Goal: Task Accomplishment & Management: Manage account settings

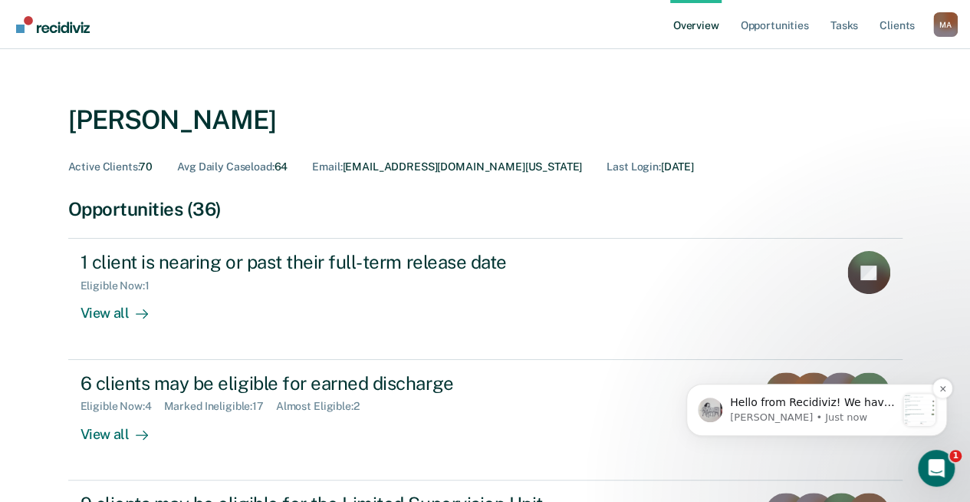
click at [926, 410] on div "Notification stack" at bounding box center [919, 409] width 32 height 32
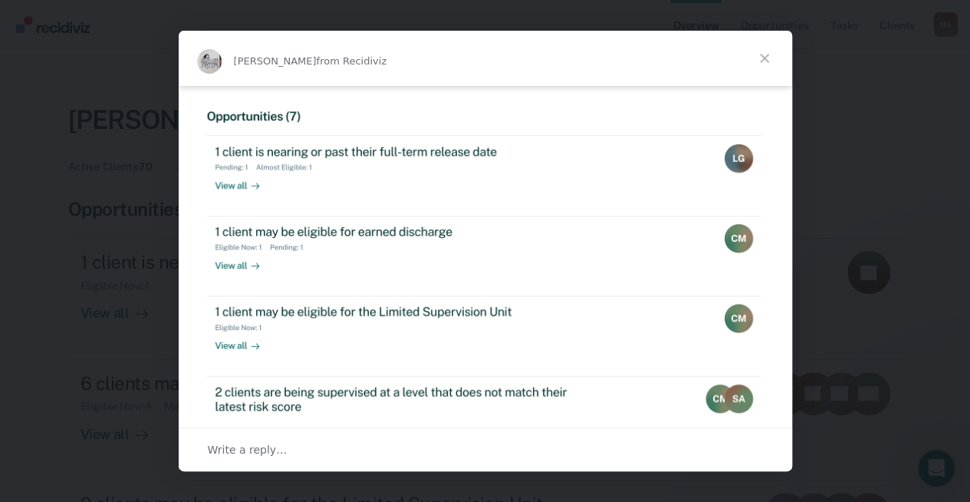
scroll to position [383, 0]
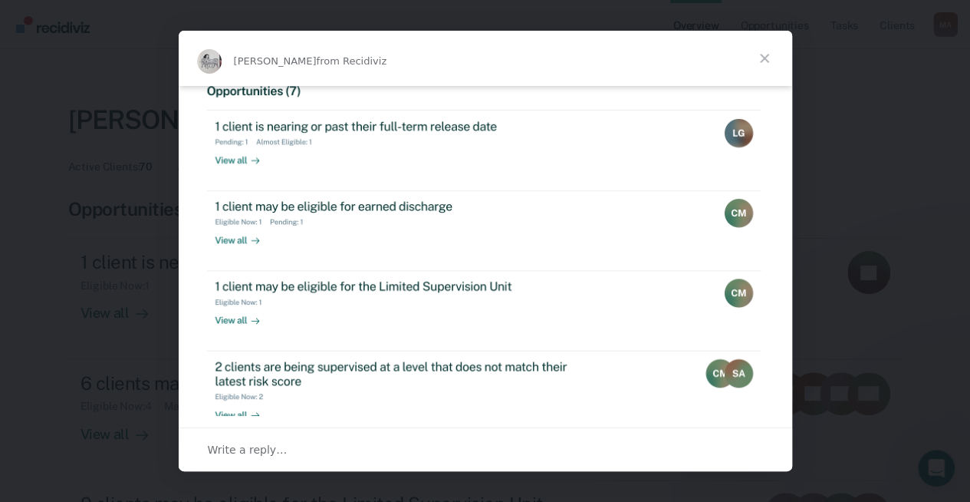
click at [765, 60] on span "Close" at bounding box center [764, 58] width 55 height 55
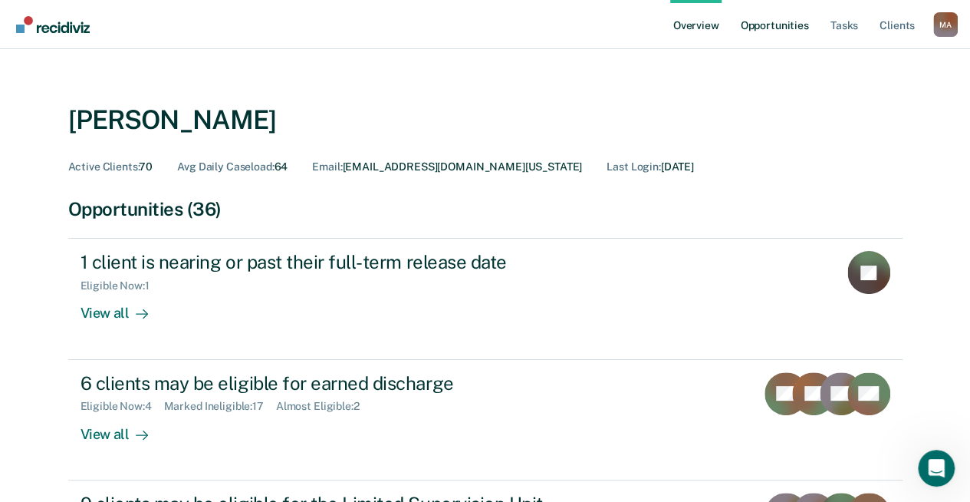
click at [789, 25] on link "Opportunities" at bounding box center [774, 24] width 74 height 49
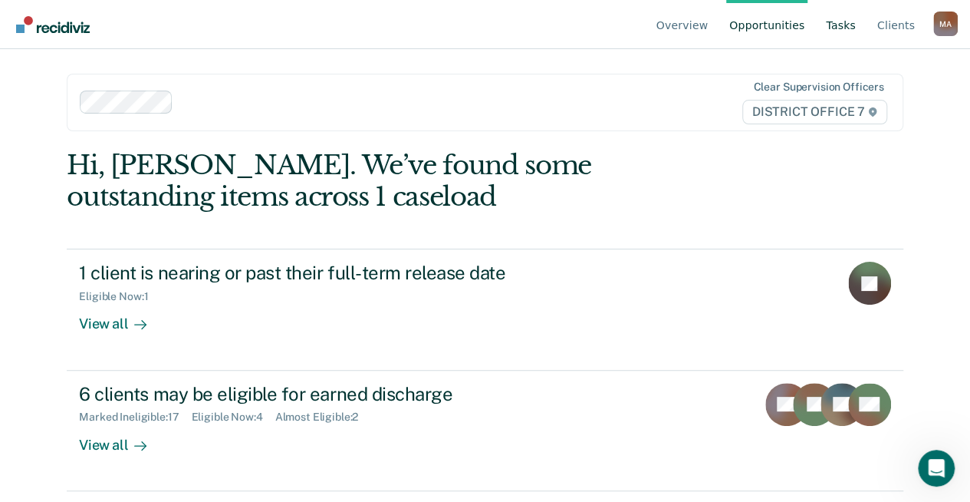
click at [851, 26] on link "Tasks" at bounding box center [841, 24] width 36 height 49
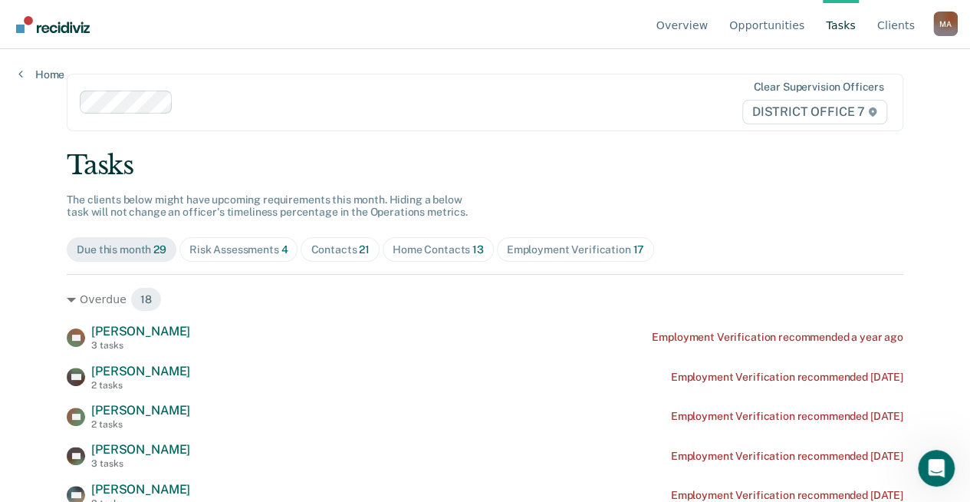
click at [428, 242] on span "Home Contacts 13" at bounding box center [438, 249] width 111 height 25
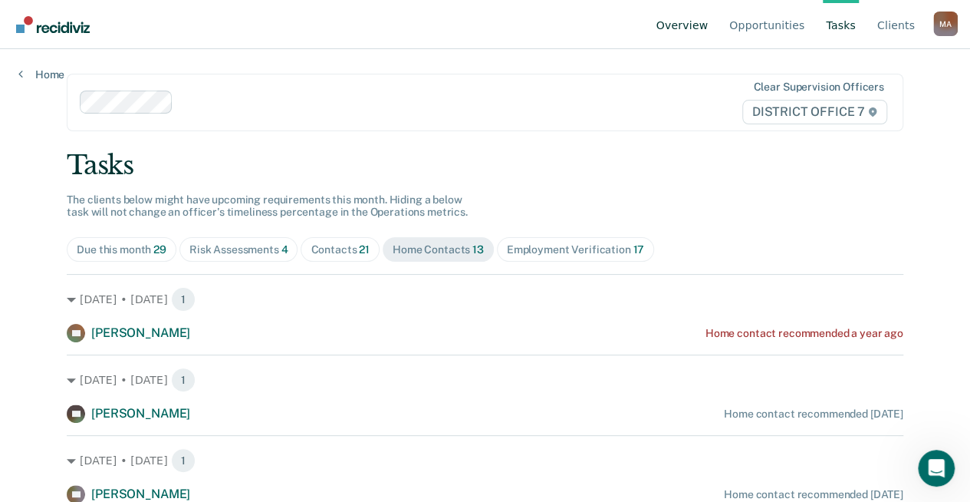
click at [701, 28] on link "Overview" at bounding box center [682, 24] width 58 height 49
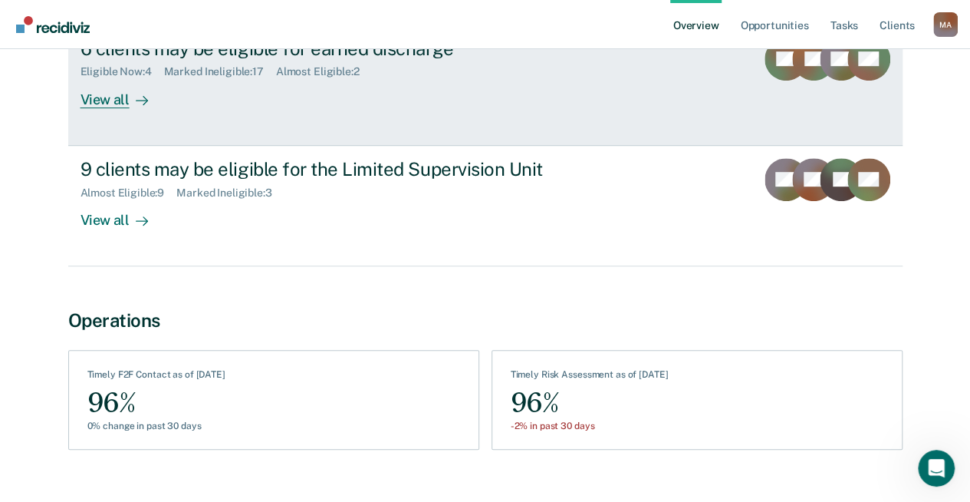
scroll to position [360, 0]
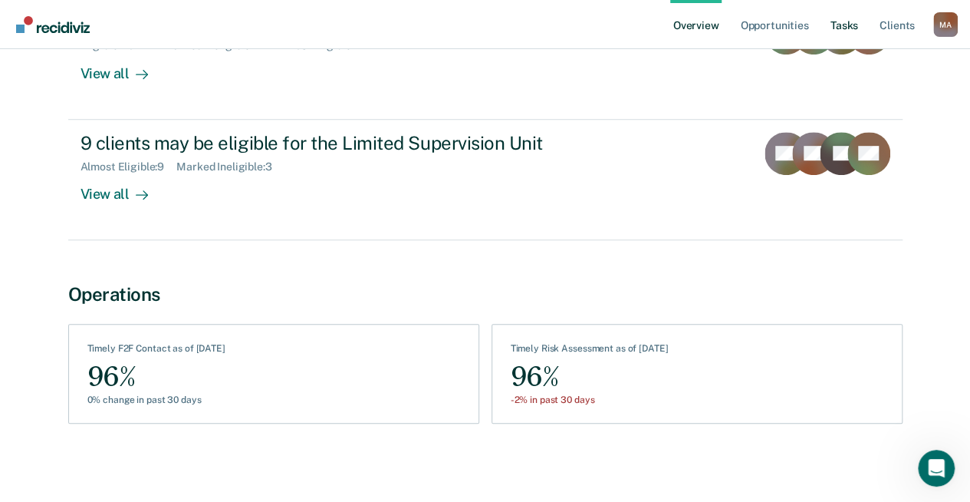
click at [852, 21] on link "Tasks" at bounding box center [845, 24] width 34 height 49
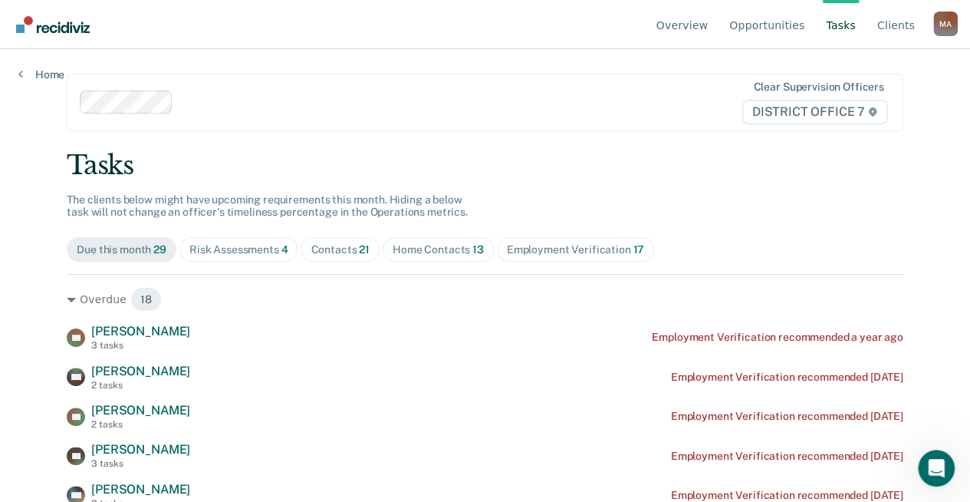
click at [216, 248] on div "Risk Assessments 4" at bounding box center [238, 249] width 99 height 13
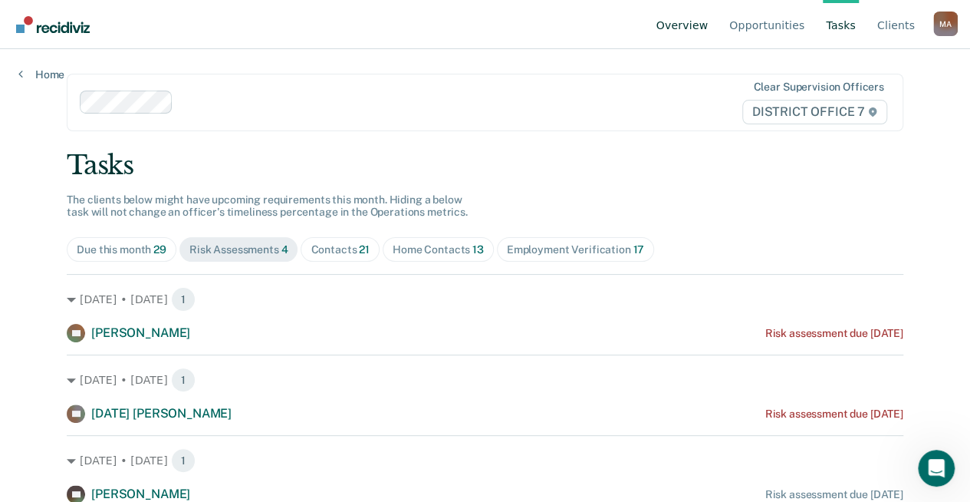
click at [696, 21] on link "Overview" at bounding box center [682, 24] width 58 height 49
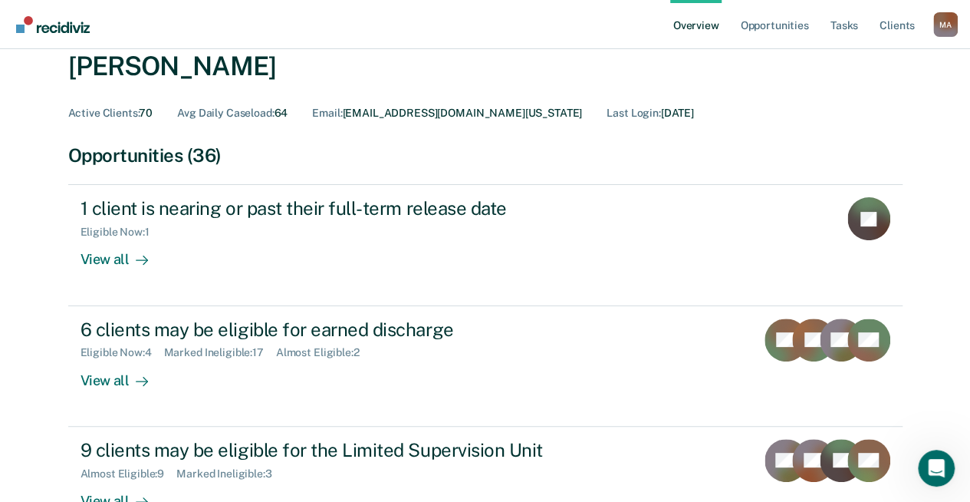
scroll to position [153, 0]
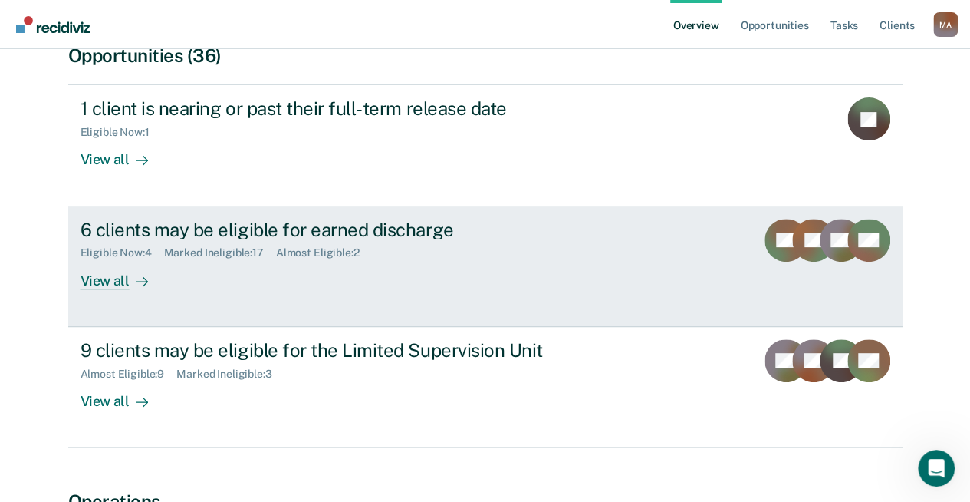
click at [100, 276] on div "View all" at bounding box center [124, 274] width 86 height 30
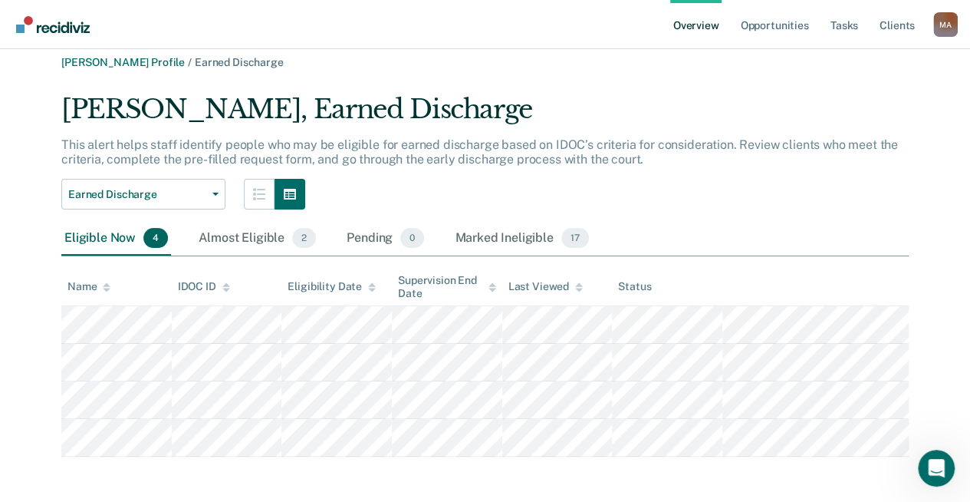
scroll to position [15, 0]
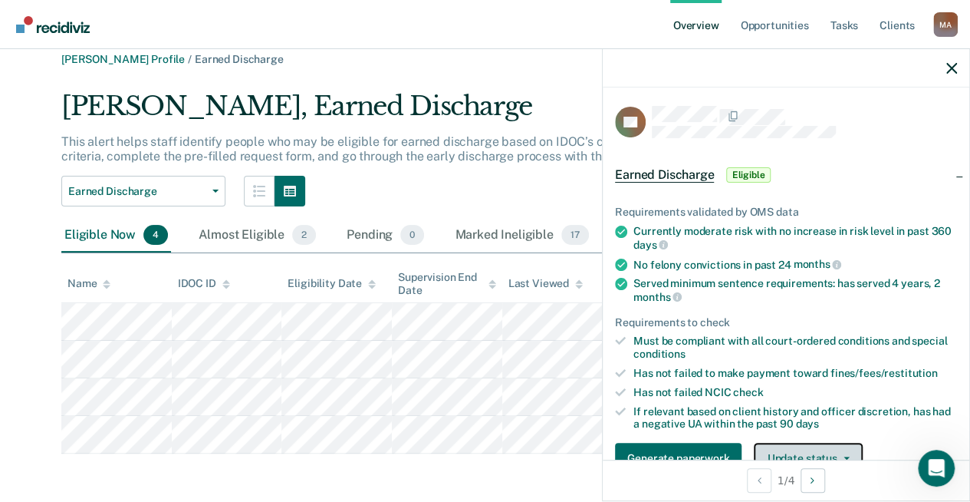
click at [816, 449] on button "Update status" at bounding box center [808, 458] width 108 height 31
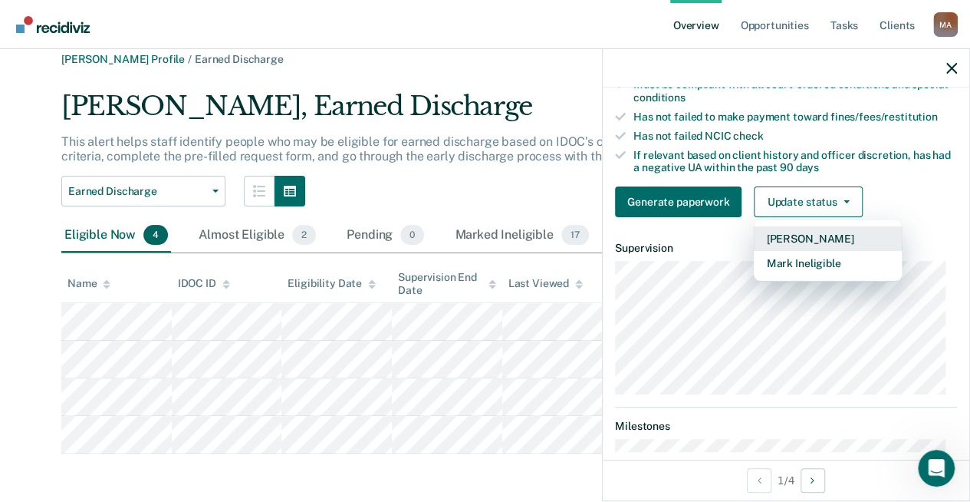
scroll to position [355, 0]
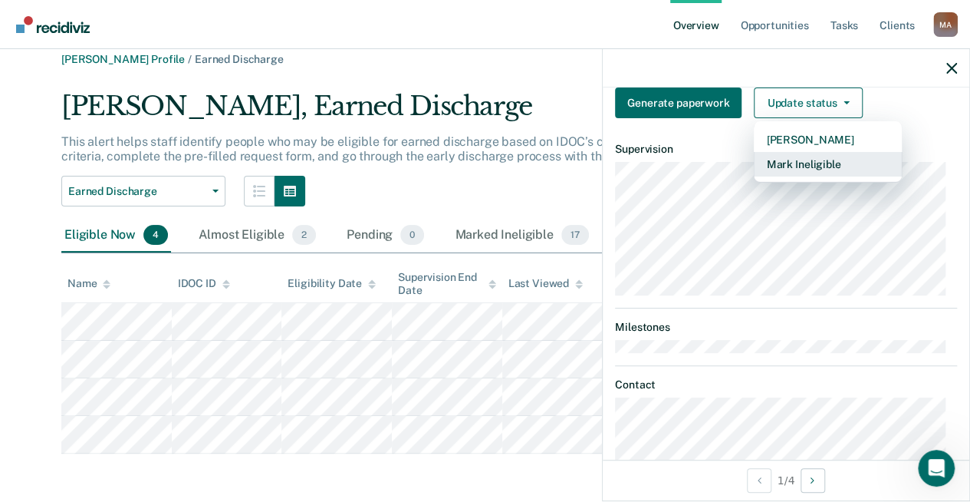
click at [821, 158] on button "Mark Ineligible" at bounding box center [828, 164] width 148 height 25
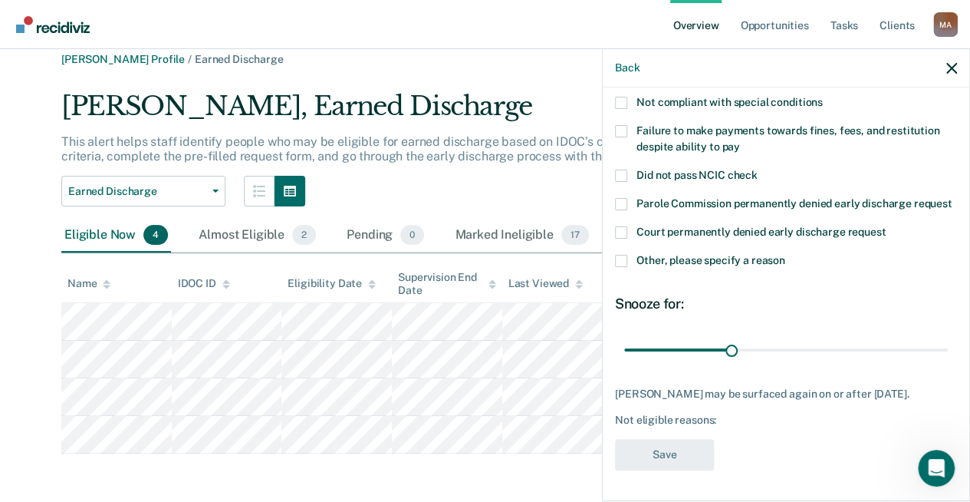
scroll to position [121, 0]
drag, startPoint x: 728, startPoint y: 348, endPoint x: 945, endPoint y: 340, distance: 217.2
type input "90"
click at [945, 340] on input "range" at bounding box center [786, 349] width 324 height 27
click at [618, 256] on span at bounding box center [621, 261] width 12 height 12
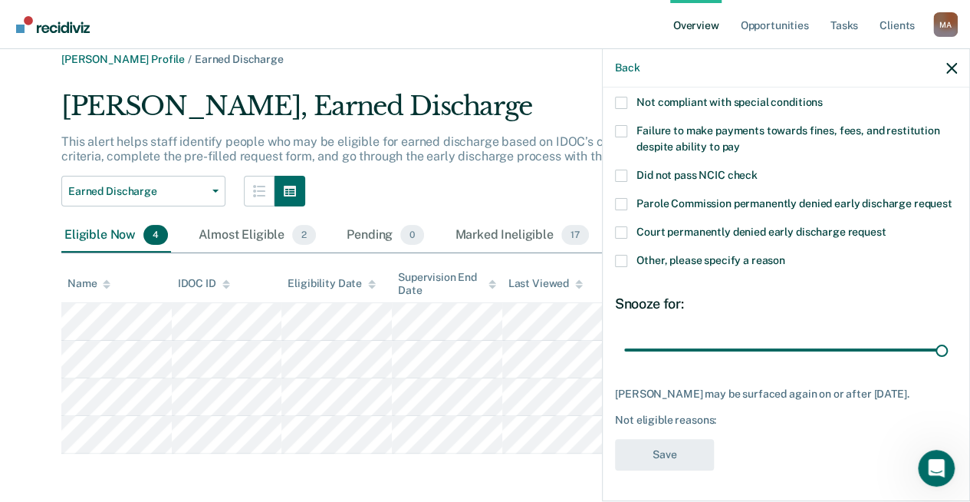
click at [785, 255] on input "Other, please specify a reason" at bounding box center [785, 255] width 0 height 0
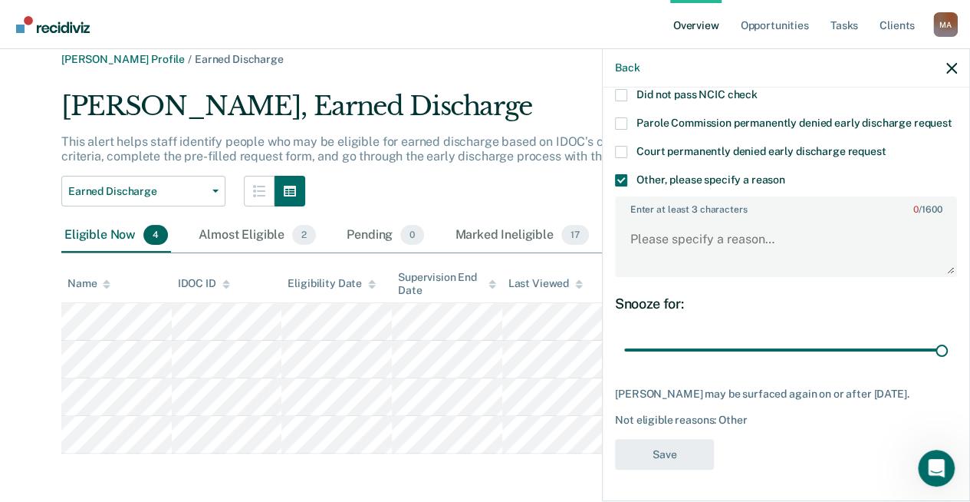
scroll to position [201, 0]
click at [659, 239] on textarea "Enter at least 3 characters 0 / 1600" at bounding box center [786, 246] width 339 height 57
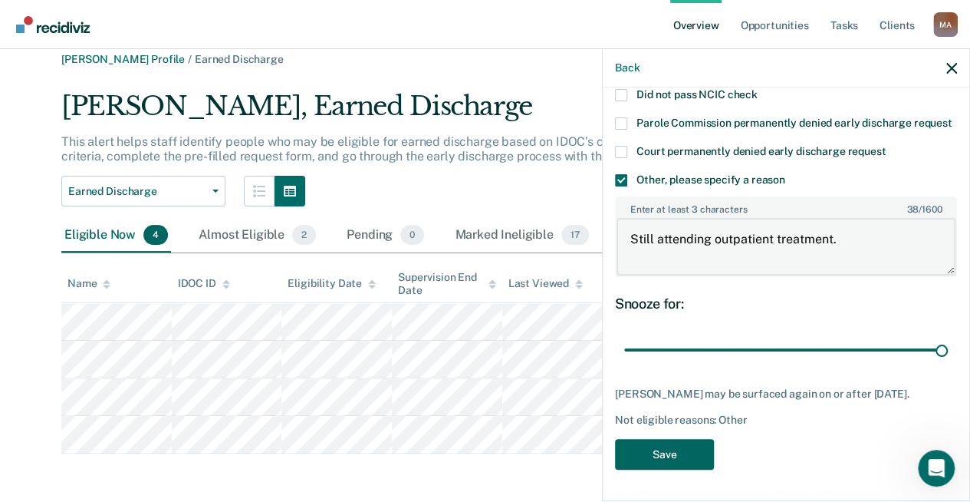
type textarea "Still attending outpatient treatment."
click at [665, 451] on button "Save" at bounding box center [664, 454] width 99 height 31
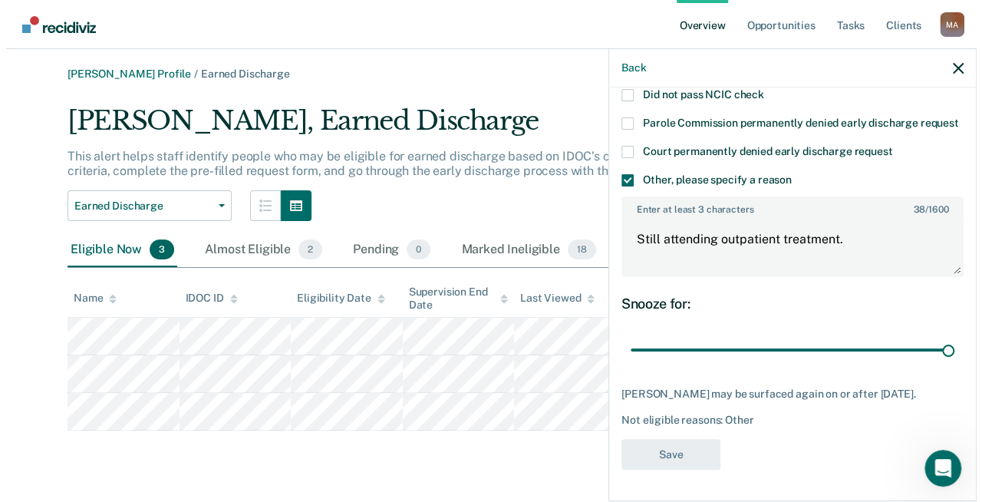
scroll to position [0, 0]
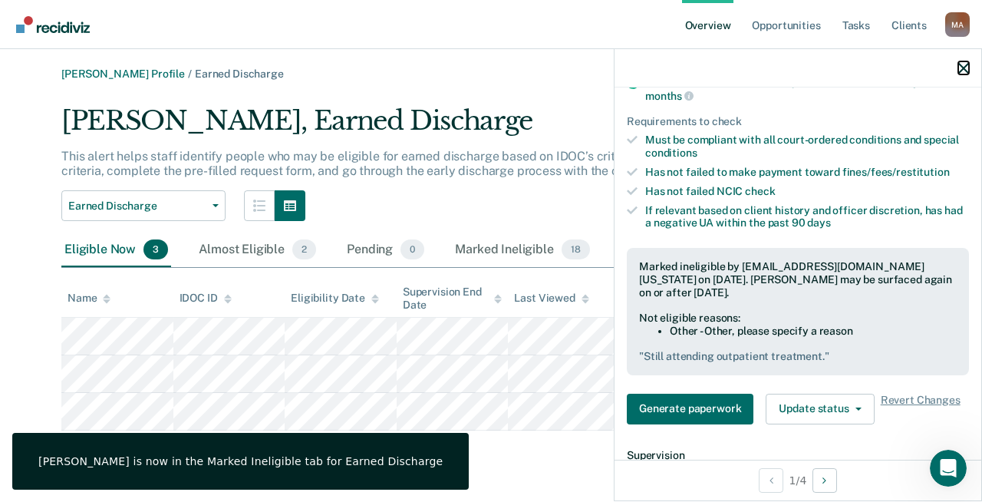
click at [959, 69] on icon "button" at bounding box center [963, 68] width 11 height 11
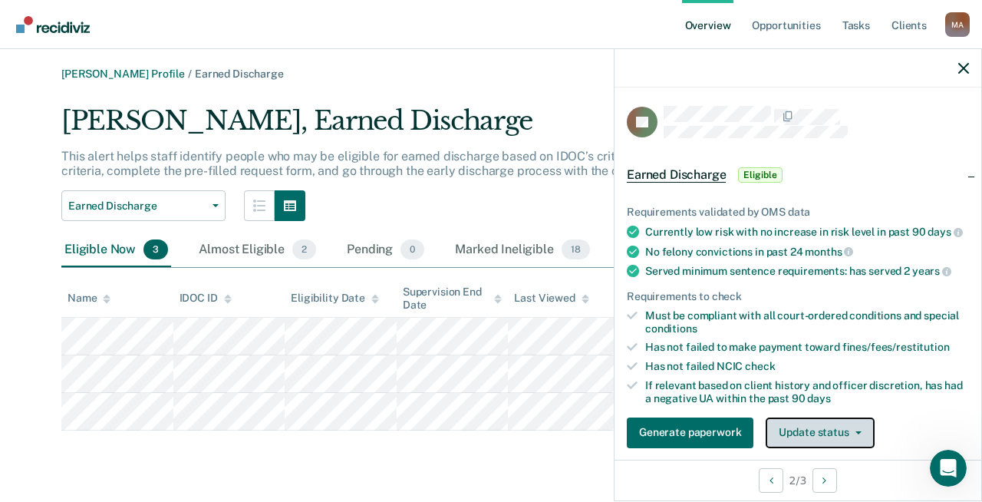
click at [851, 429] on button "Update status" at bounding box center [819, 432] width 108 height 31
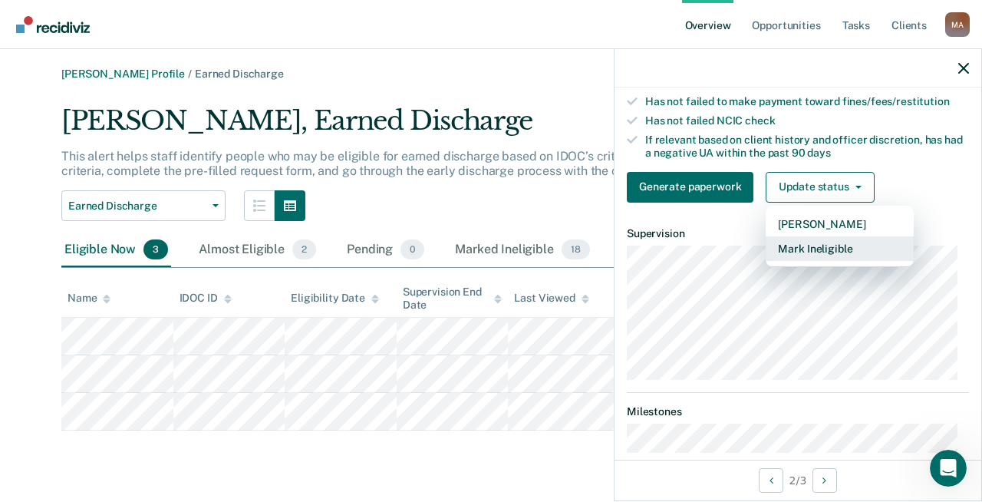
click at [808, 253] on button "Mark Ineligible" at bounding box center [839, 248] width 148 height 25
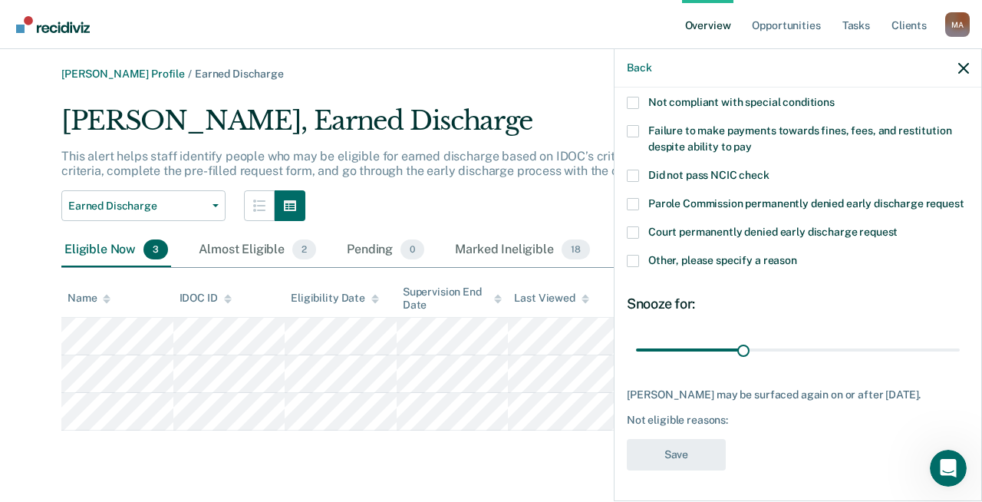
scroll to position [133, 0]
click at [643, 255] on label "Other, please specify a reason" at bounding box center [798, 263] width 342 height 16
click at [797, 255] on input "Other, please specify a reason" at bounding box center [797, 255] width 0 height 0
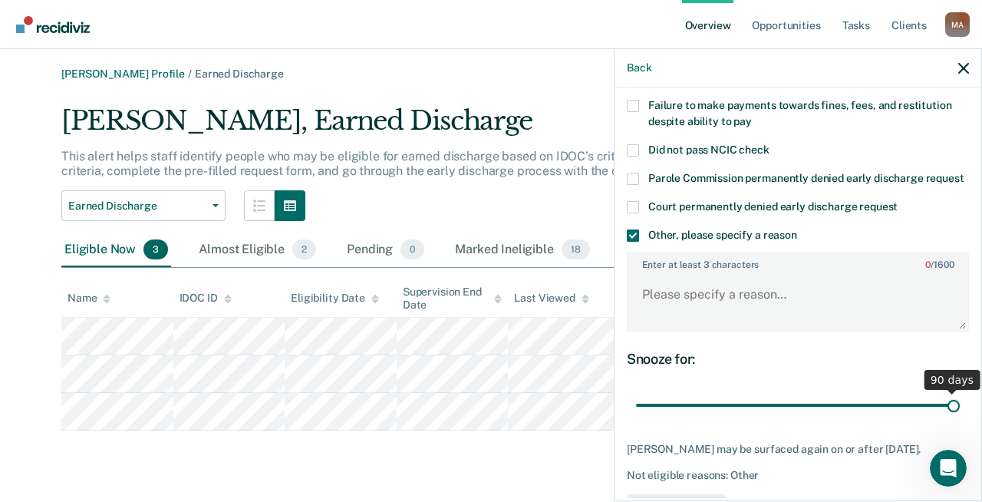
drag, startPoint x: 740, startPoint y: 417, endPoint x: 951, endPoint y: 385, distance: 213.4
type input "90"
click at [959, 400] on input "range" at bounding box center [798, 404] width 324 height 27
click at [698, 312] on textarea "Enter at least 3 characters 0 / 1600" at bounding box center [797, 301] width 339 height 57
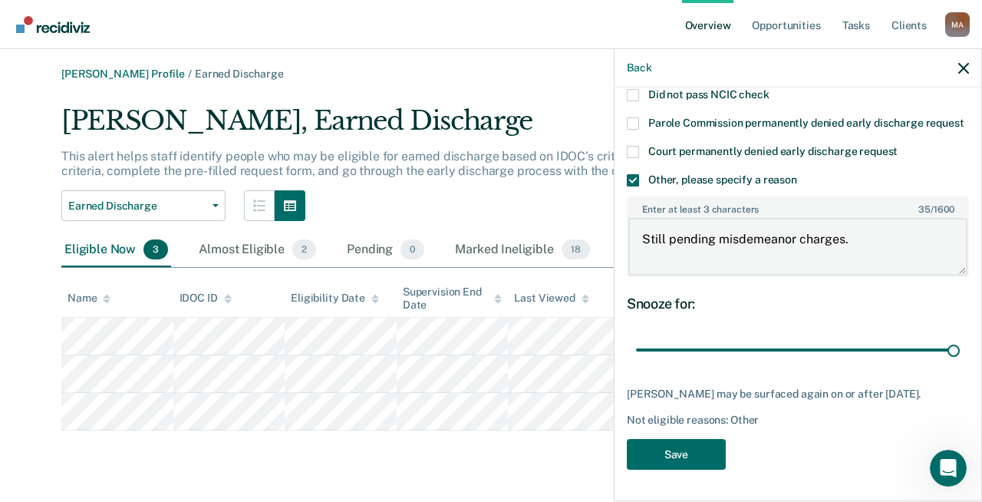
scroll to position [215, 0]
type textarea "Still pending misdemeanor charges."
click at [701, 448] on button "Save" at bounding box center [676, 454] width 99 height 31
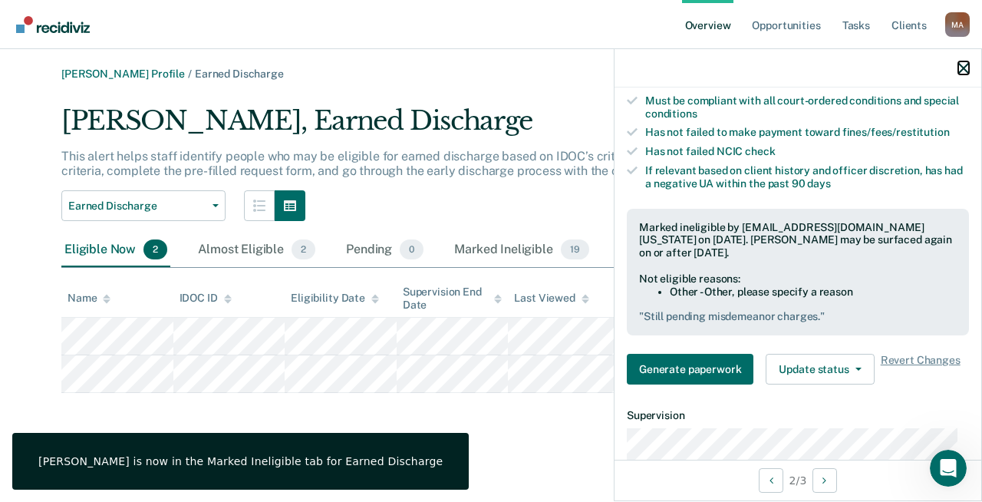
click at [963, 67] on icon "button" at bounding box center [963, 68] width 11 height 11
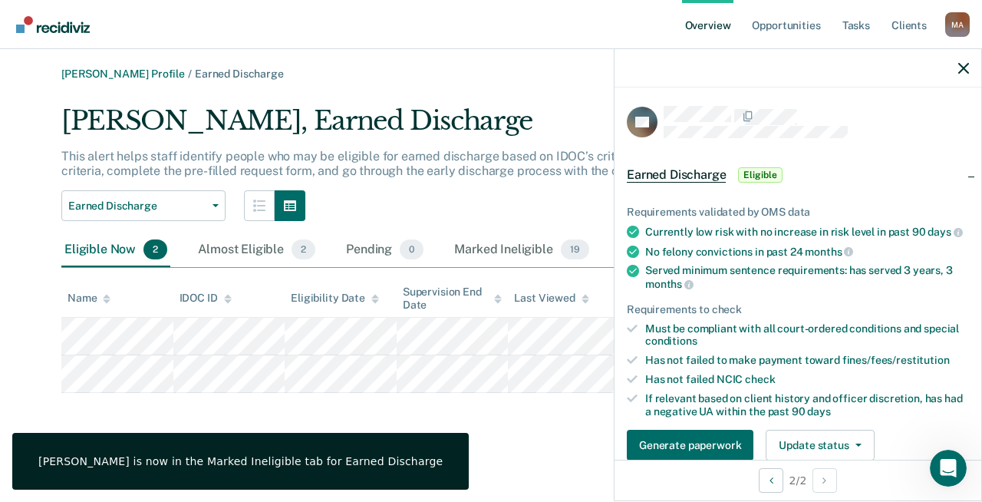
scroll to position [230, 0]
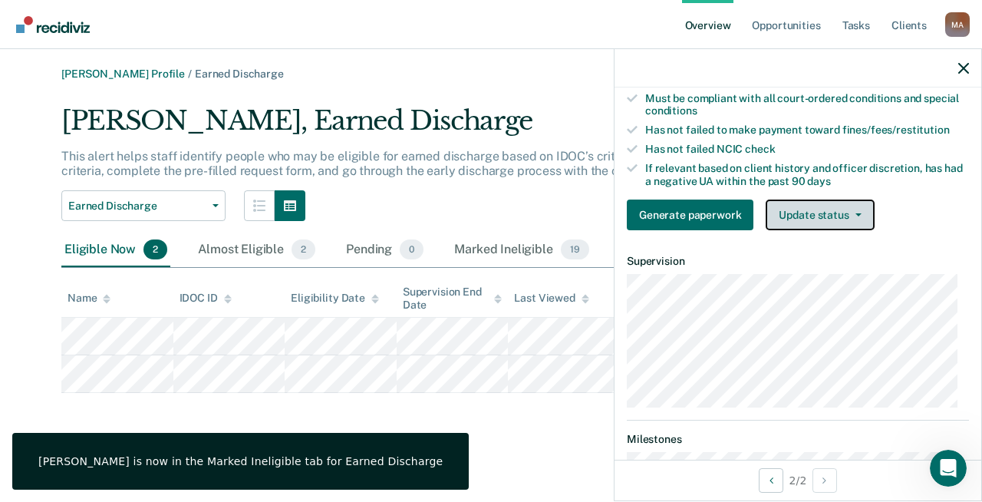
click at [831, 212] on button "Update status" at bounding box center [819, 214] width 108 height 31
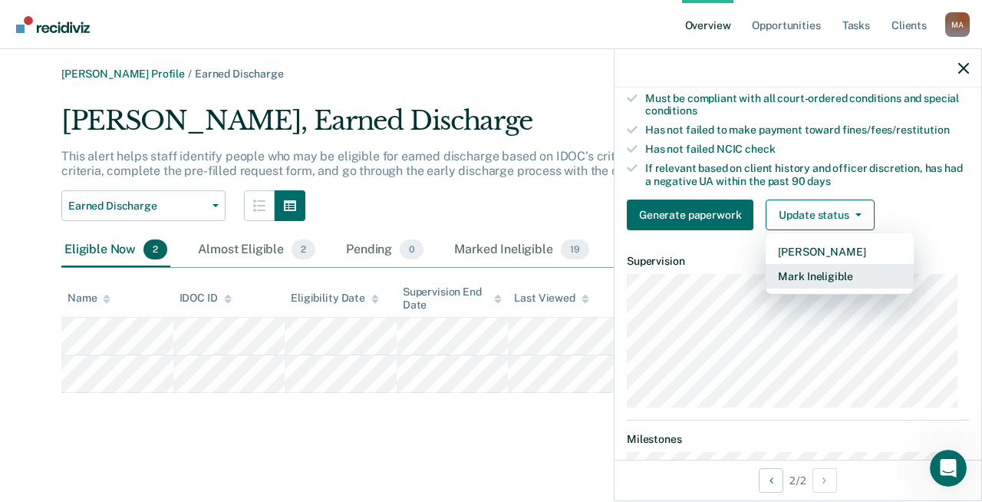
click at [814, 278] on button "Mark Ineligible" at bounding box center [839, 276] width 148 height 25
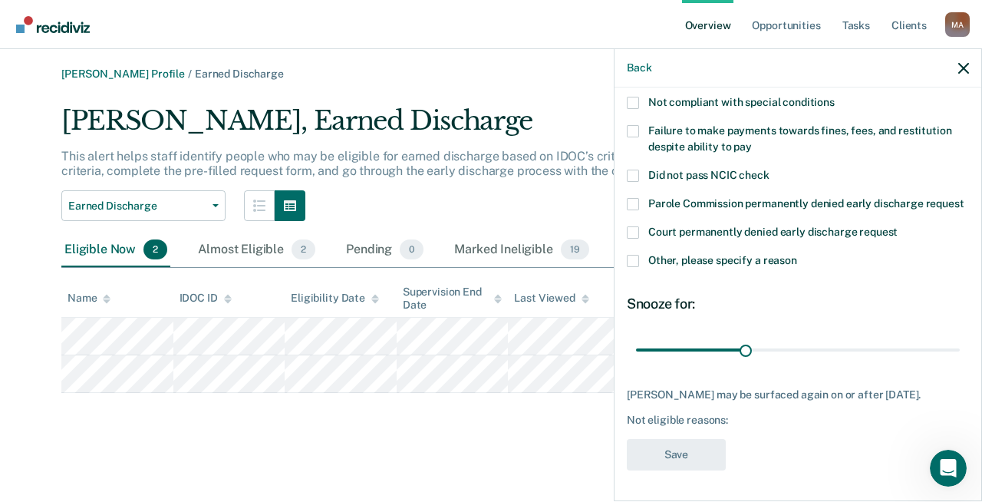
scroll to position [121, 0]
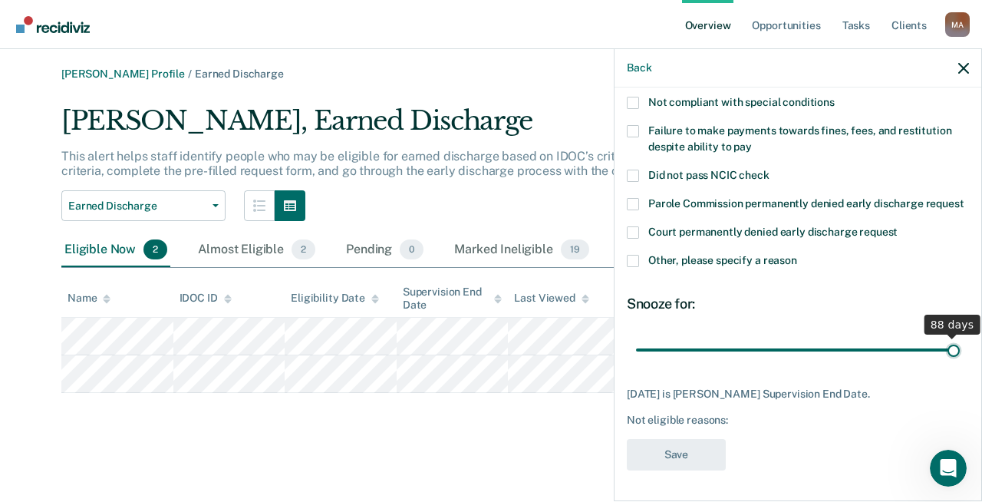
drag, startPoint x: 742, startPoint y: 349, endPoint x: 963, endPoint y: 336, distance: 220.5
type input "88"
click at [959, 338] on input "range" at bounding box center [798, 349] width 324 height 27
click at [630, 258] on span at bounding box center [633, 261] width 12 height 12
click at [797, 255] on input "Other, please specify a reason" at bounding box center [797, 255] width 0 height 0
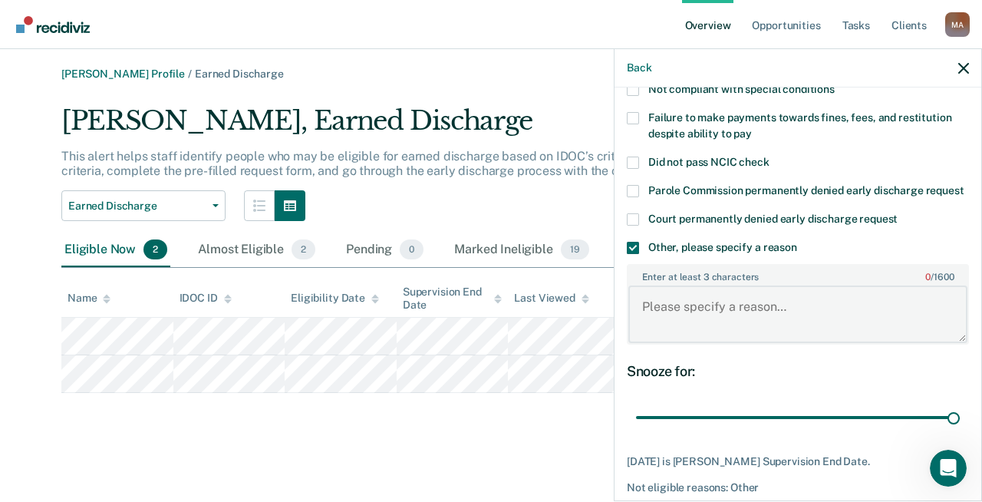
click at [690, 340] on textarea "Enter at least 3 characters 0 / 1600" at bounding box center [797, 313] width 339 height 57
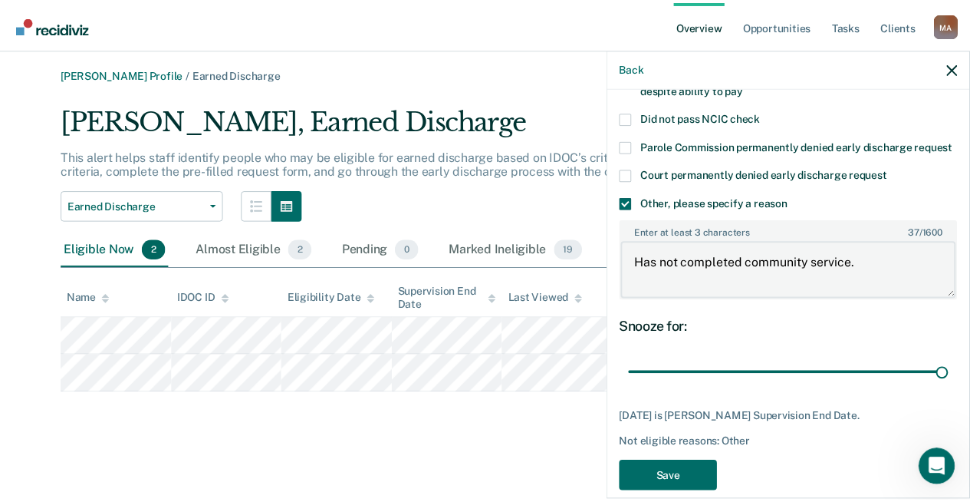
scroll to position [201, 0]
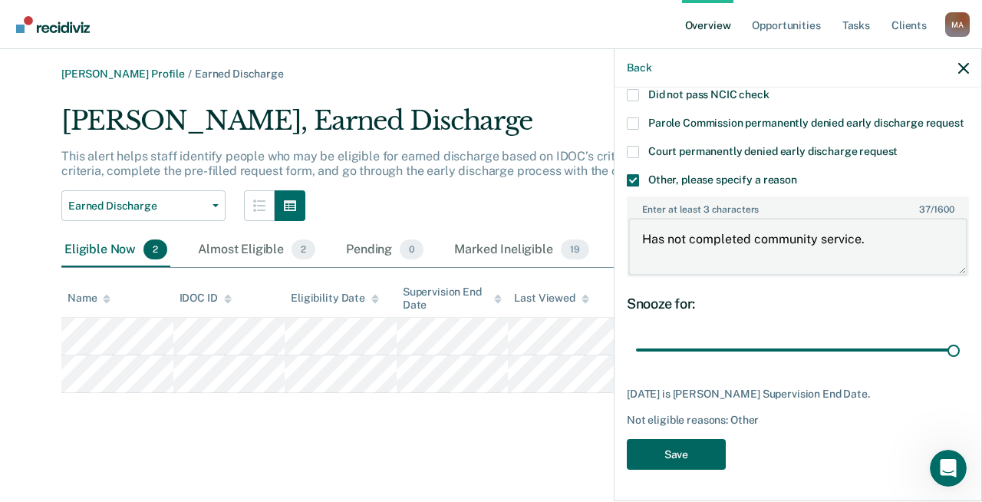
type textarea "Has not completed community service."
click at [670, 443] on button "Save" at bounding box center [676, 454] width 99 height 31
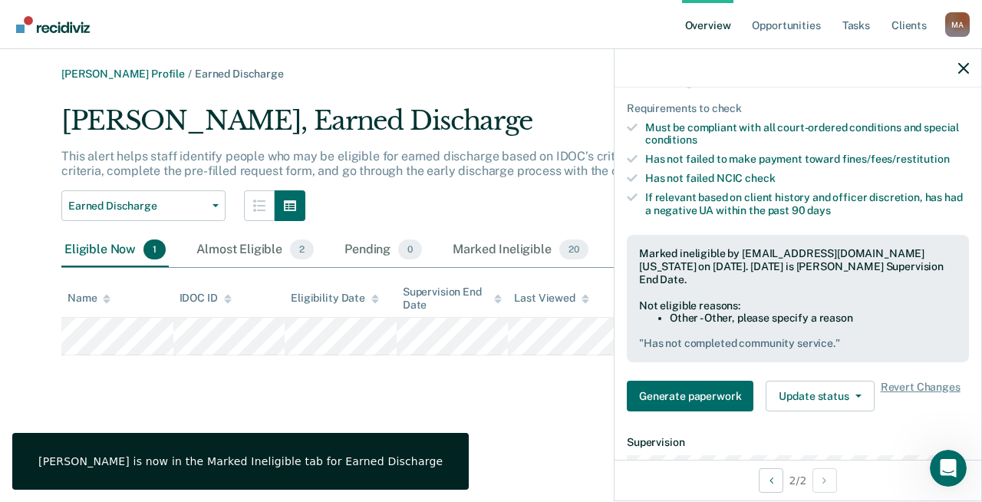
click at [500, 404] on div "[PERSON_NAME] Profile / Earned Discharge [PERSON_NAME], Earned Discharge This a…" at bounding box center [490, 259] width 945 height 385
click at [965, 67] on icon "button" at bounding box center [963, 68] width 11 height 11
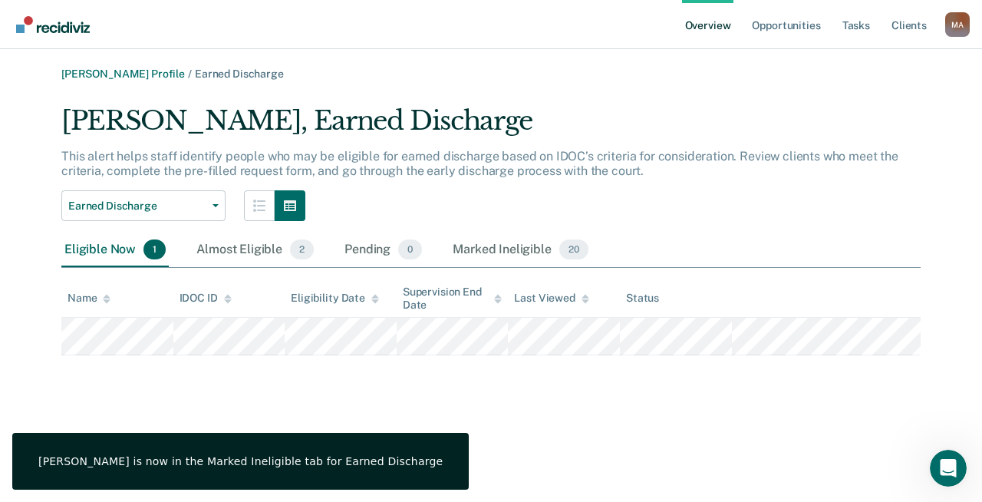
click at [702, 27] on link "Overview" at bounding box center [708, 24] width 52 height 49
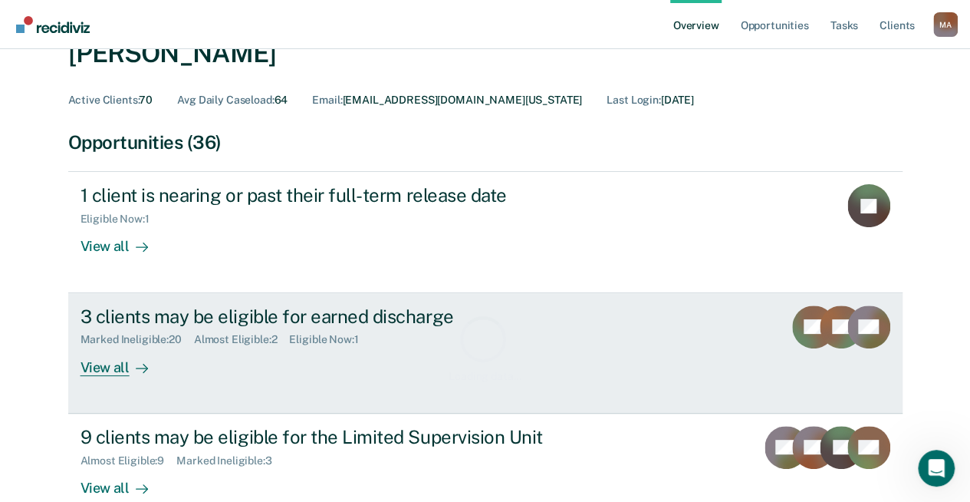
scroll to position [153, 0]
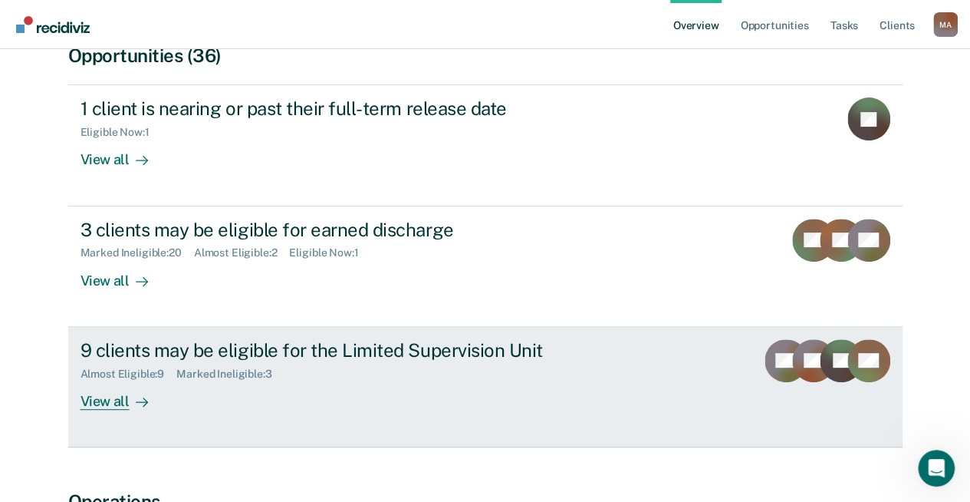
click at [110, 397] on div "View all" at bounding box center [124, 395] width 86 height 30
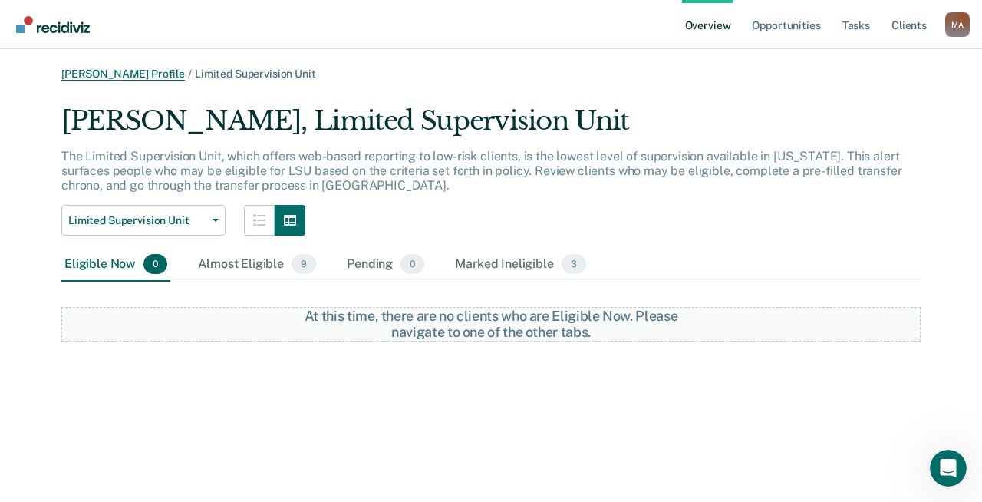
click at [94, 80] on link "[PERSON_NAME] Profile" at bounding box center [122, 73] width 123 height 13
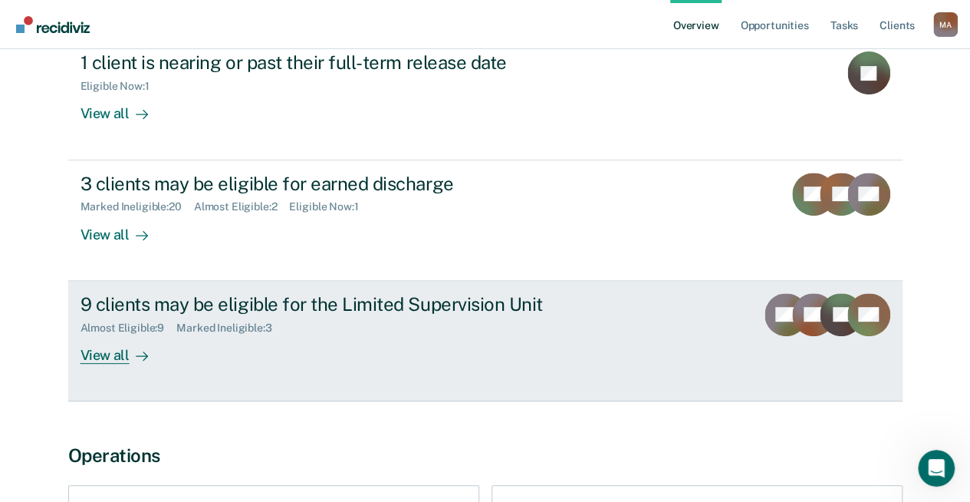
scroll to position [77, 0]
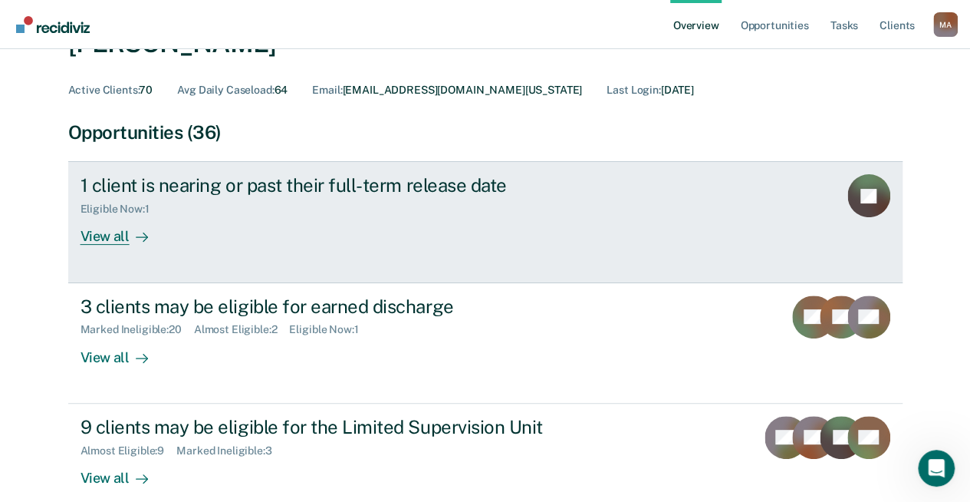
click at [111, 225] on div "View all" at bounding box center [124, 231] width 86 height 30
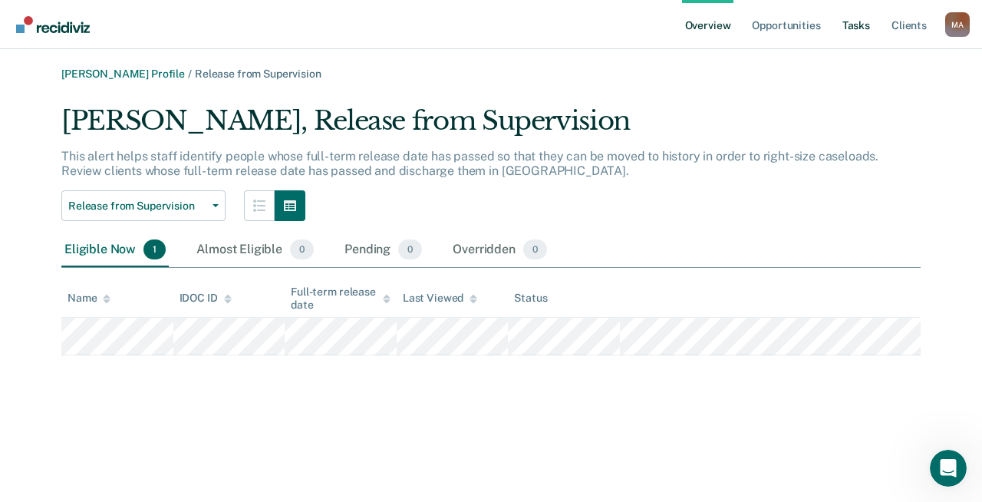
click at [860, 28] on link "Tasks" at bounding box center [856, 24] width 34 height 49
